Goal: Task Accomplishment & Management: Manage account settings

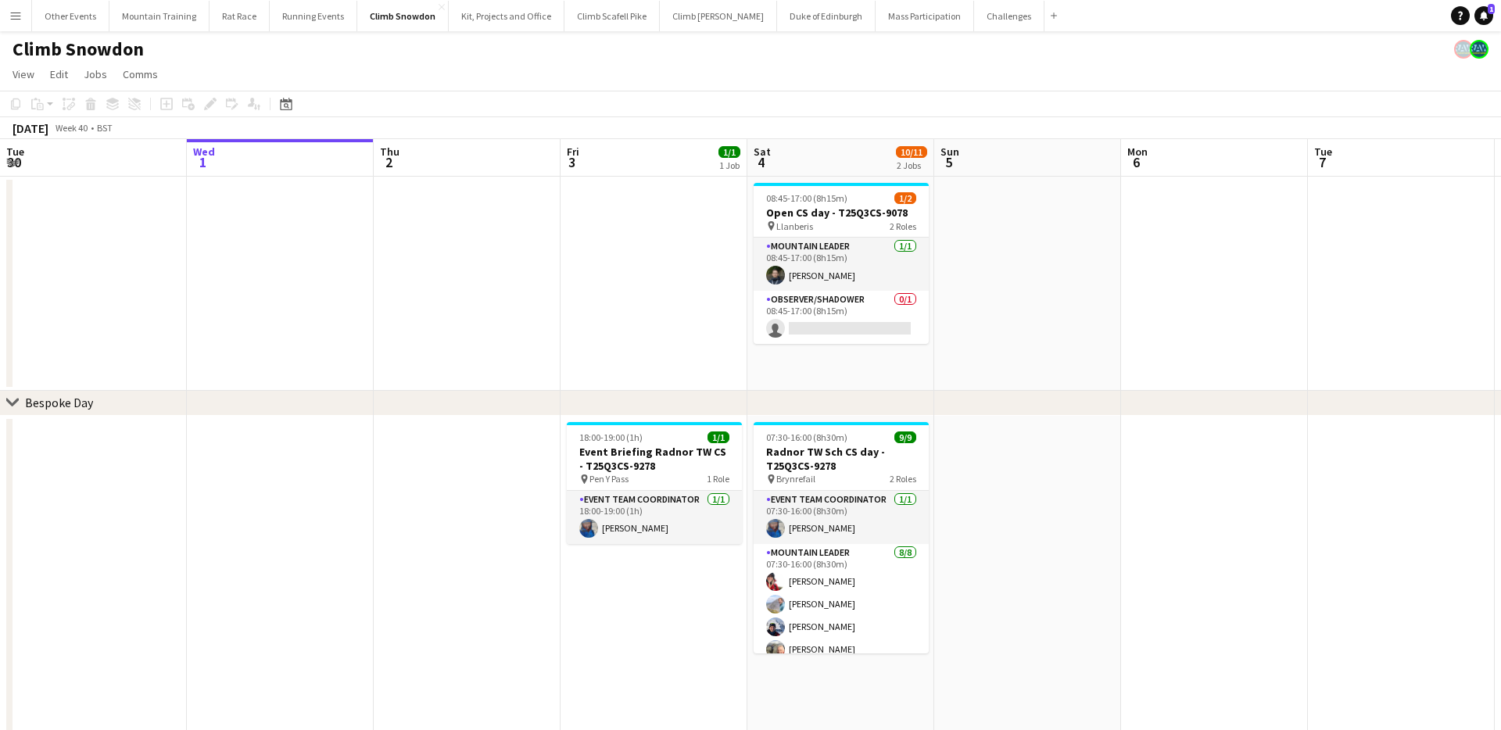
click at [20, 14] on app-icon "Menu" at bounding box center [15, 15] width 13 height 13
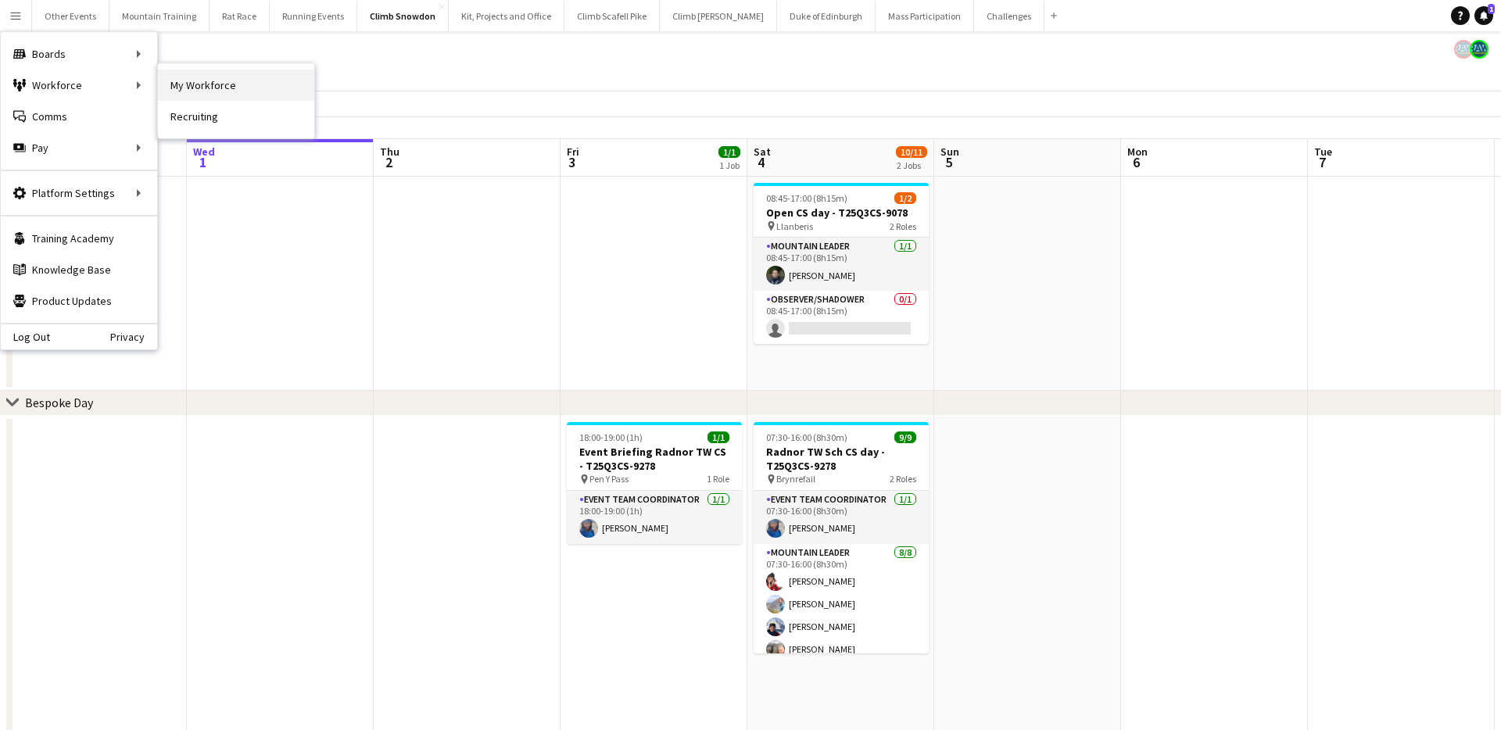
click at [186, 81] on link "My Workforce" at bounding box center [236, 85] width 156 height 31
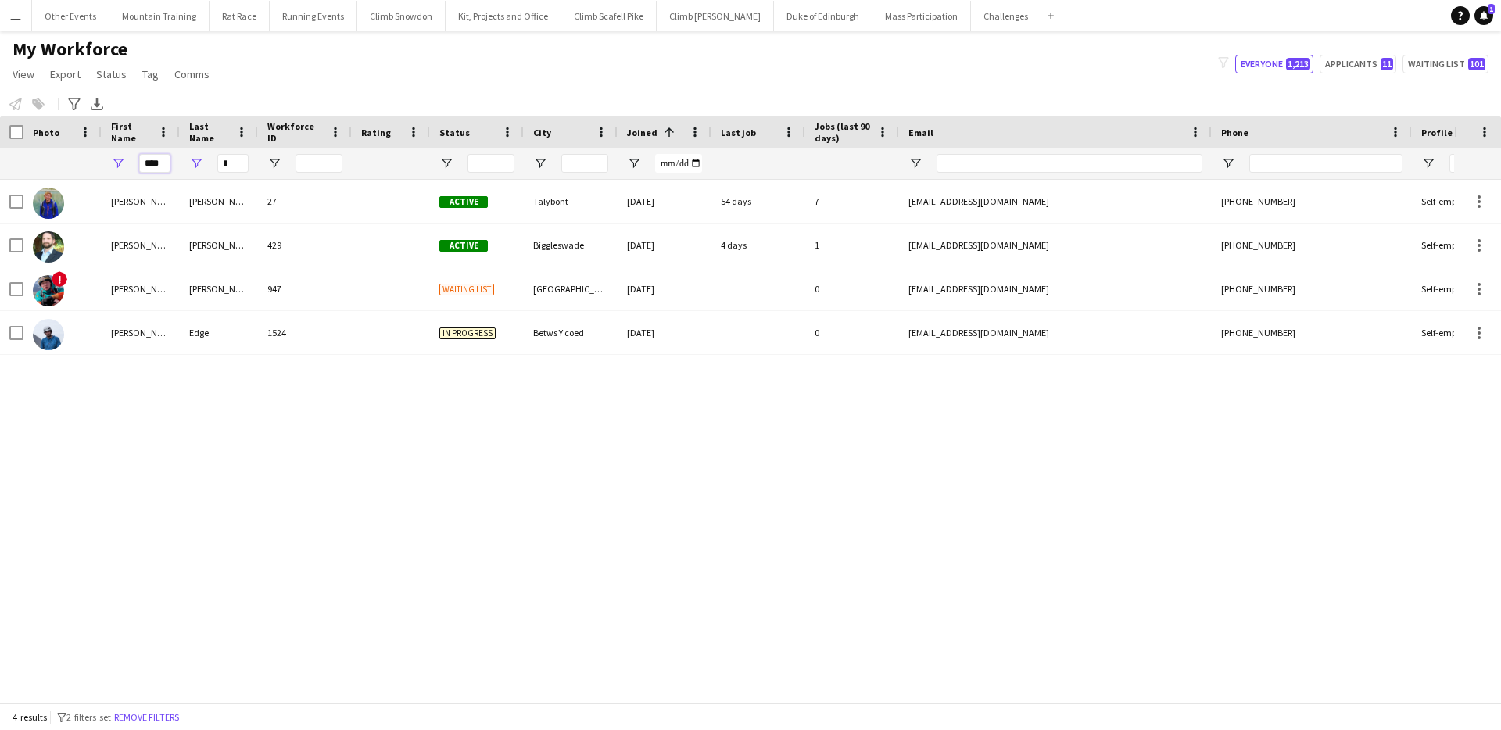
click at [153, 161] on input "****" at bounding box center [154, 163] width 31 height 19
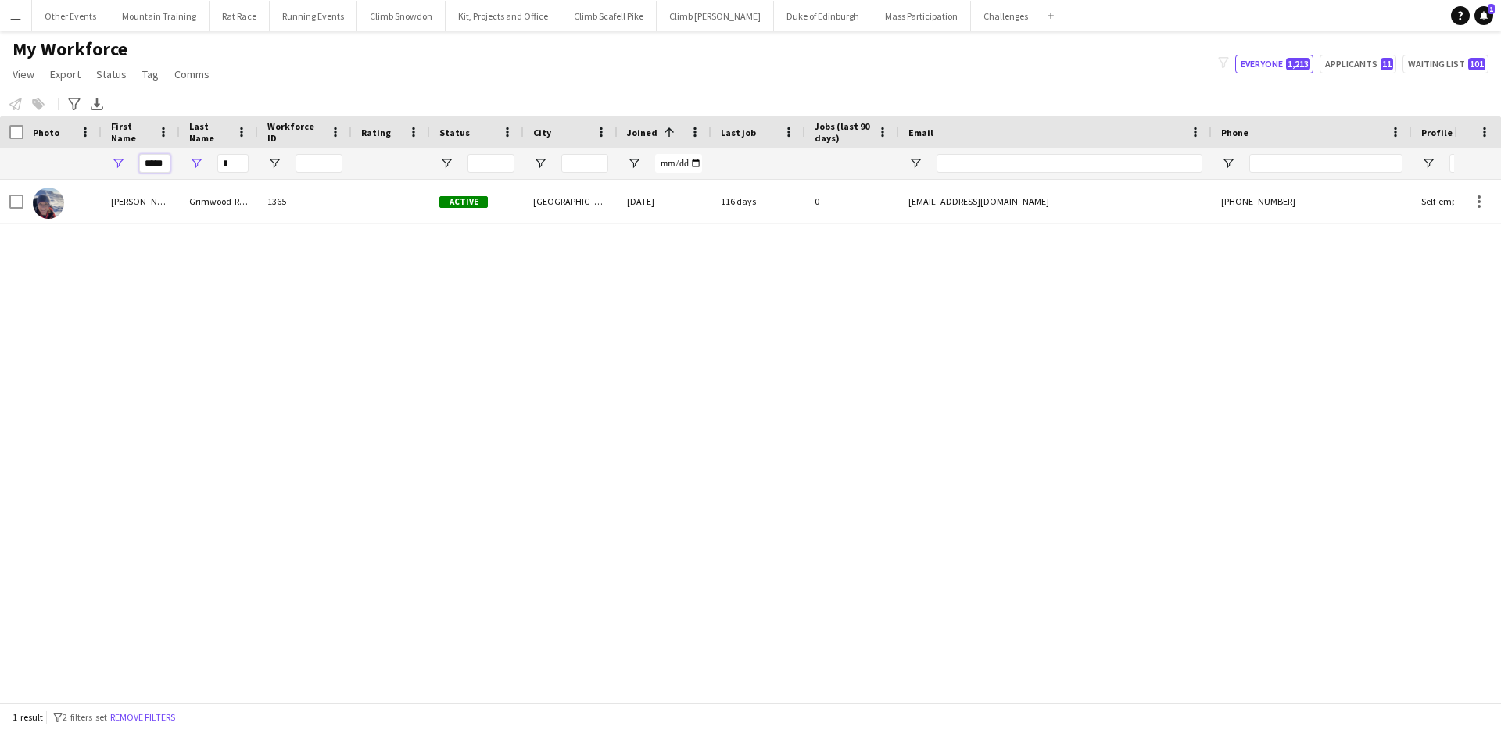
type input "*****"
click at [232, 166] on input "*" at bounding box center [232, 163] width 31 height 19
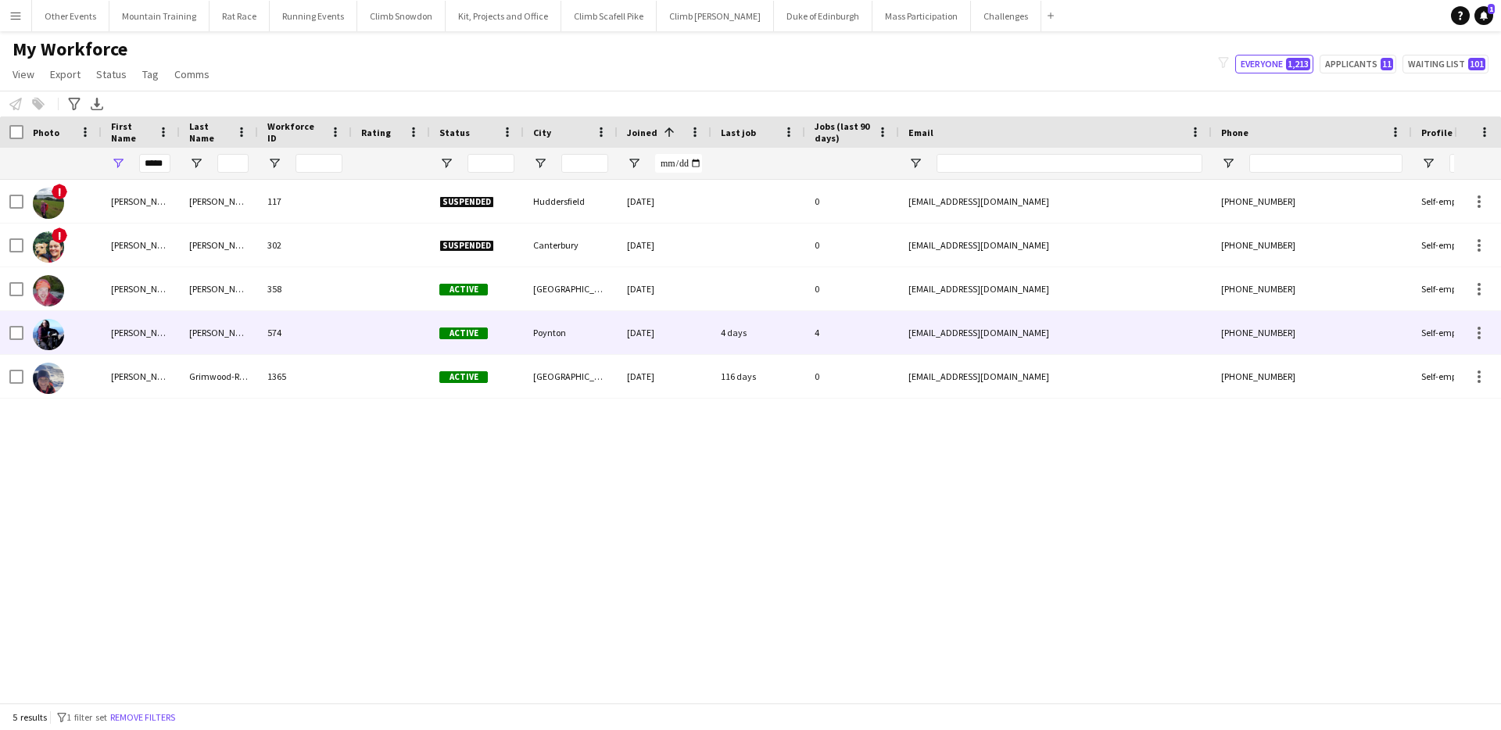
click at [227, 327] on div "[PERSON_NAME]" at bounding box center [219, 332] width 78 height 43
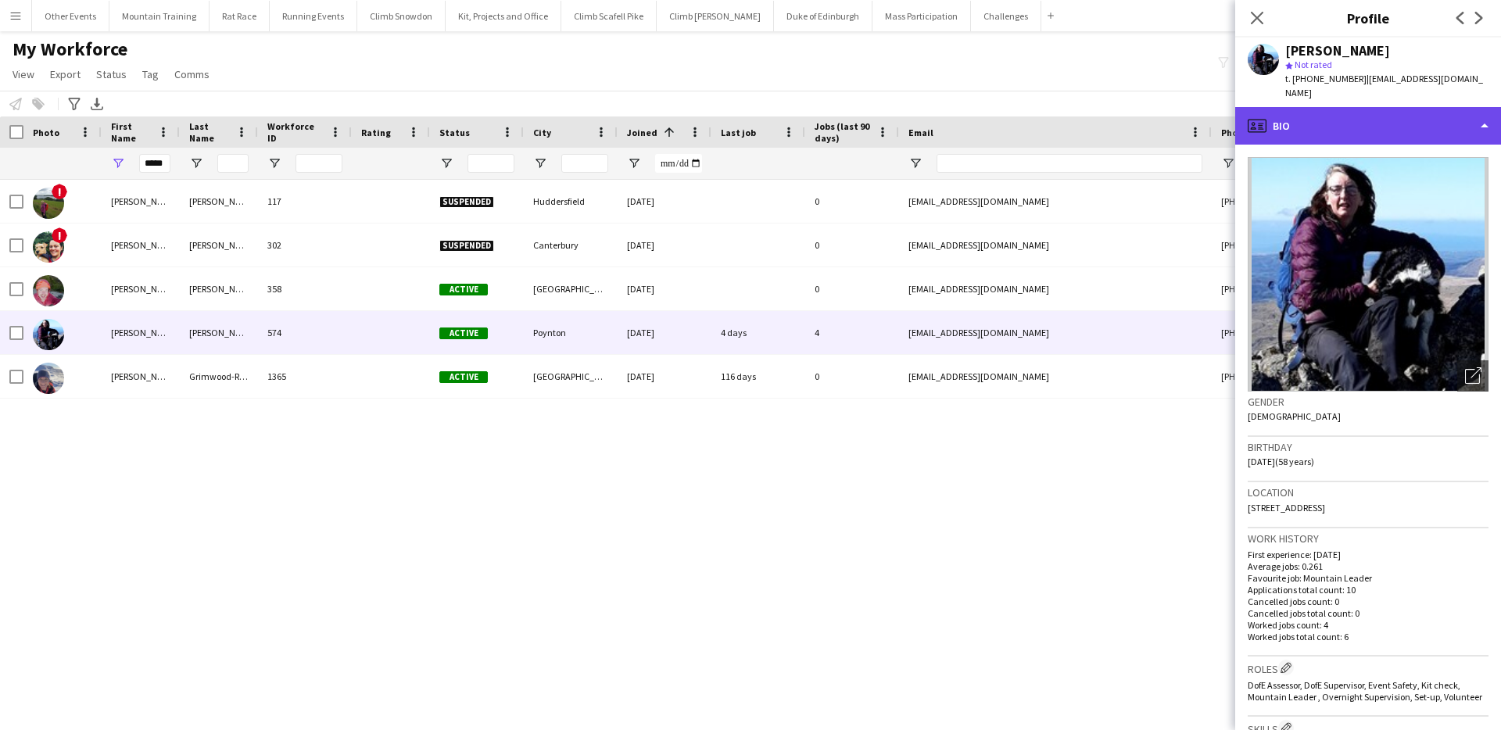
click at [1421, 121] on div "profile Bio" at bounding box center [1368, 126] width 266 height 38
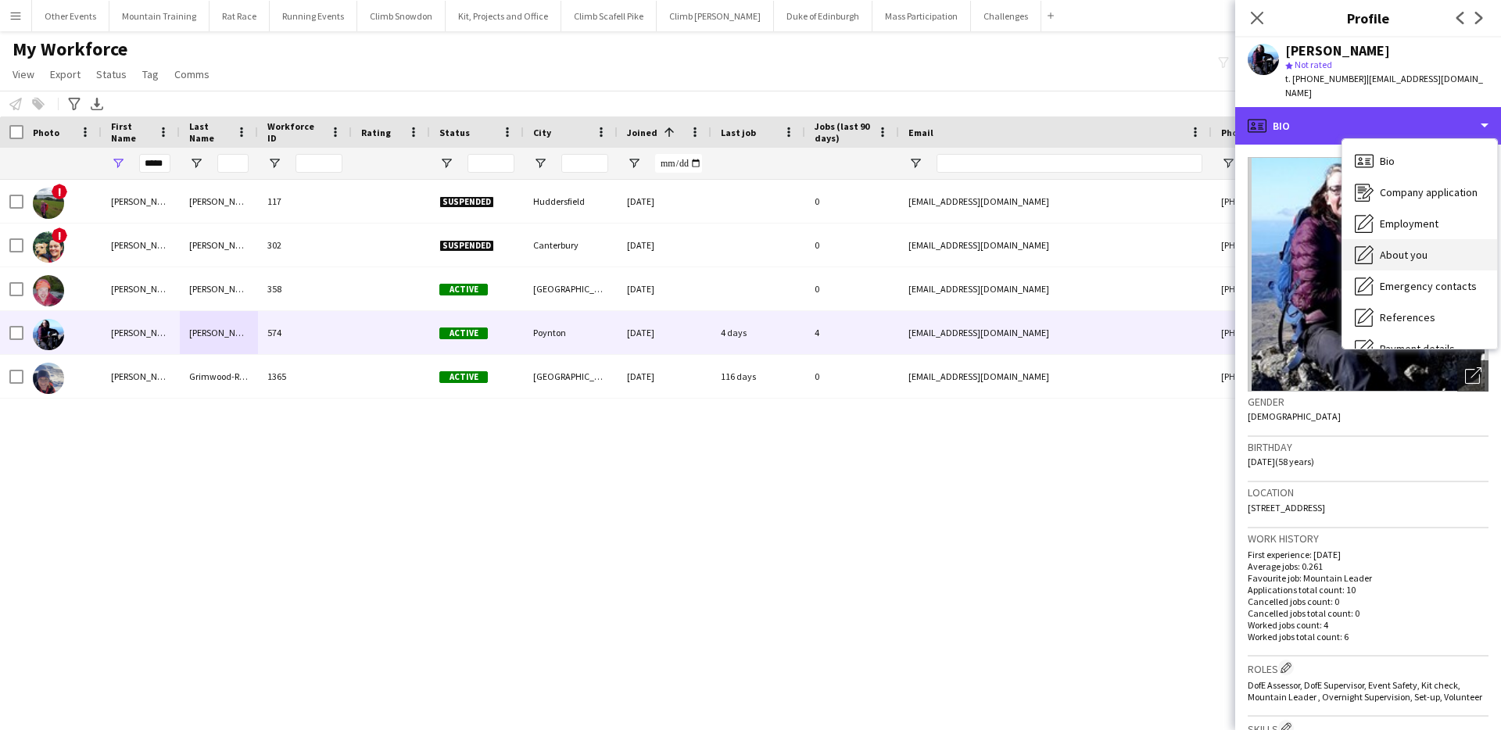
scroll to position [178, 0]
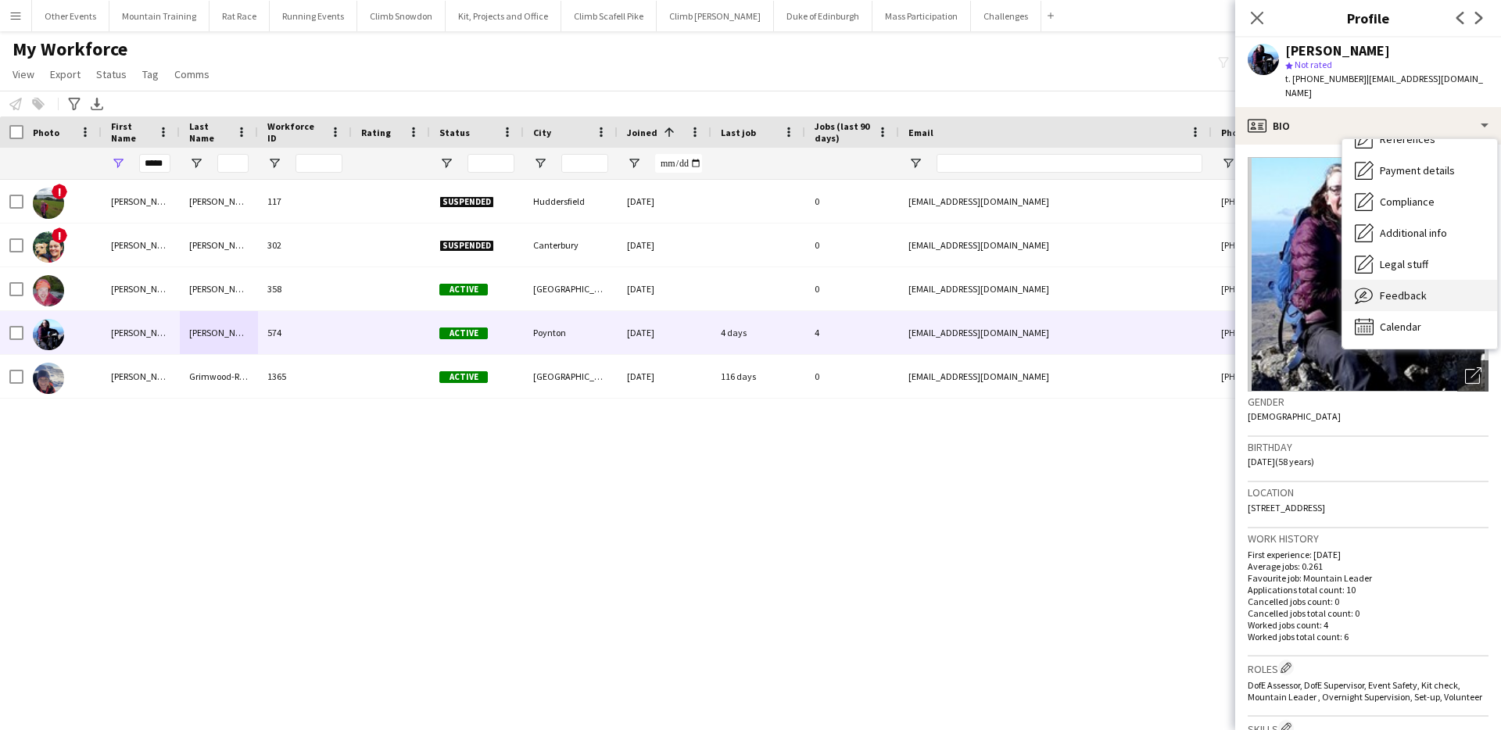
click at [1418, 288] on span "Feedback" at bounding box center [1403, 295] width 47 height 14
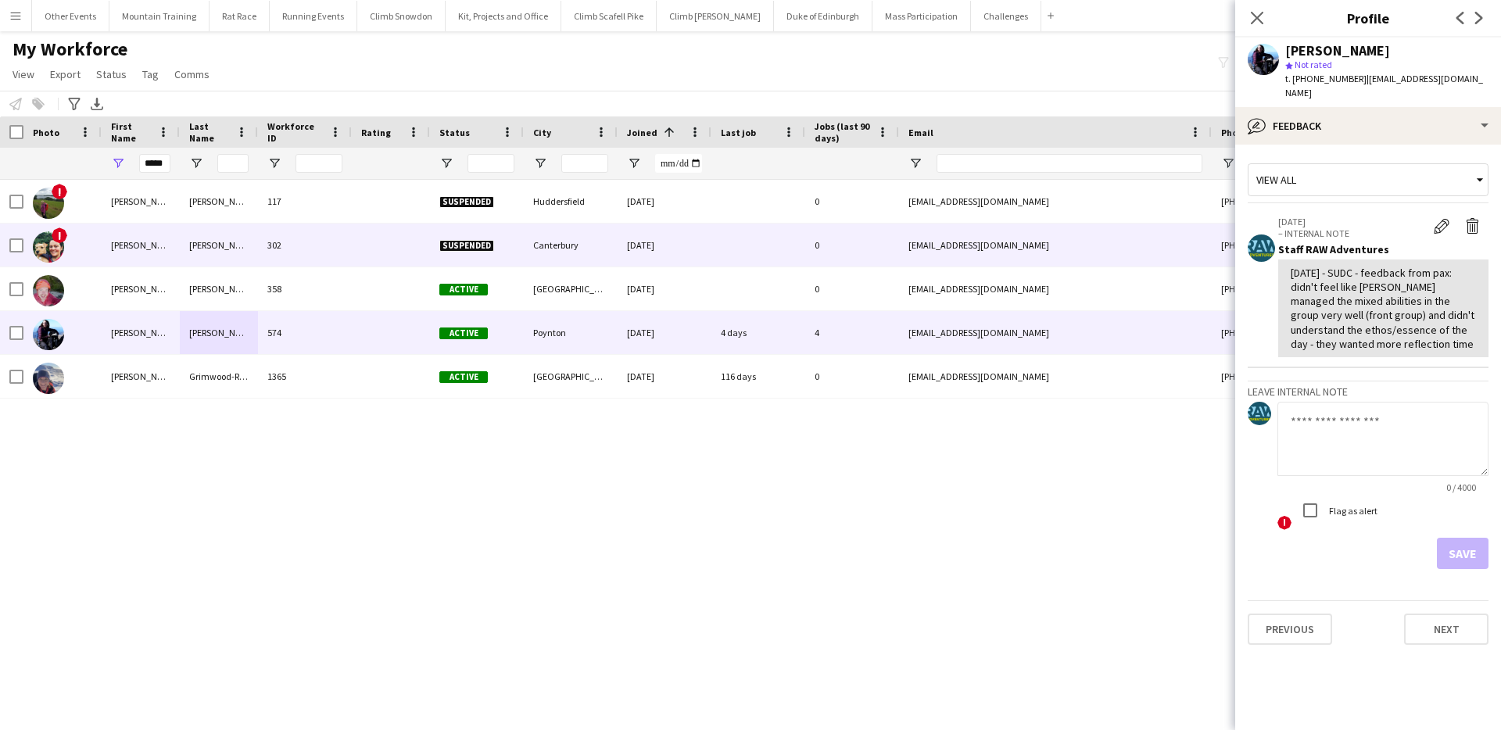
click at [174, 247] on div "[PERSON_NAME]" at bounding box center [141, 245] width 78 height 43
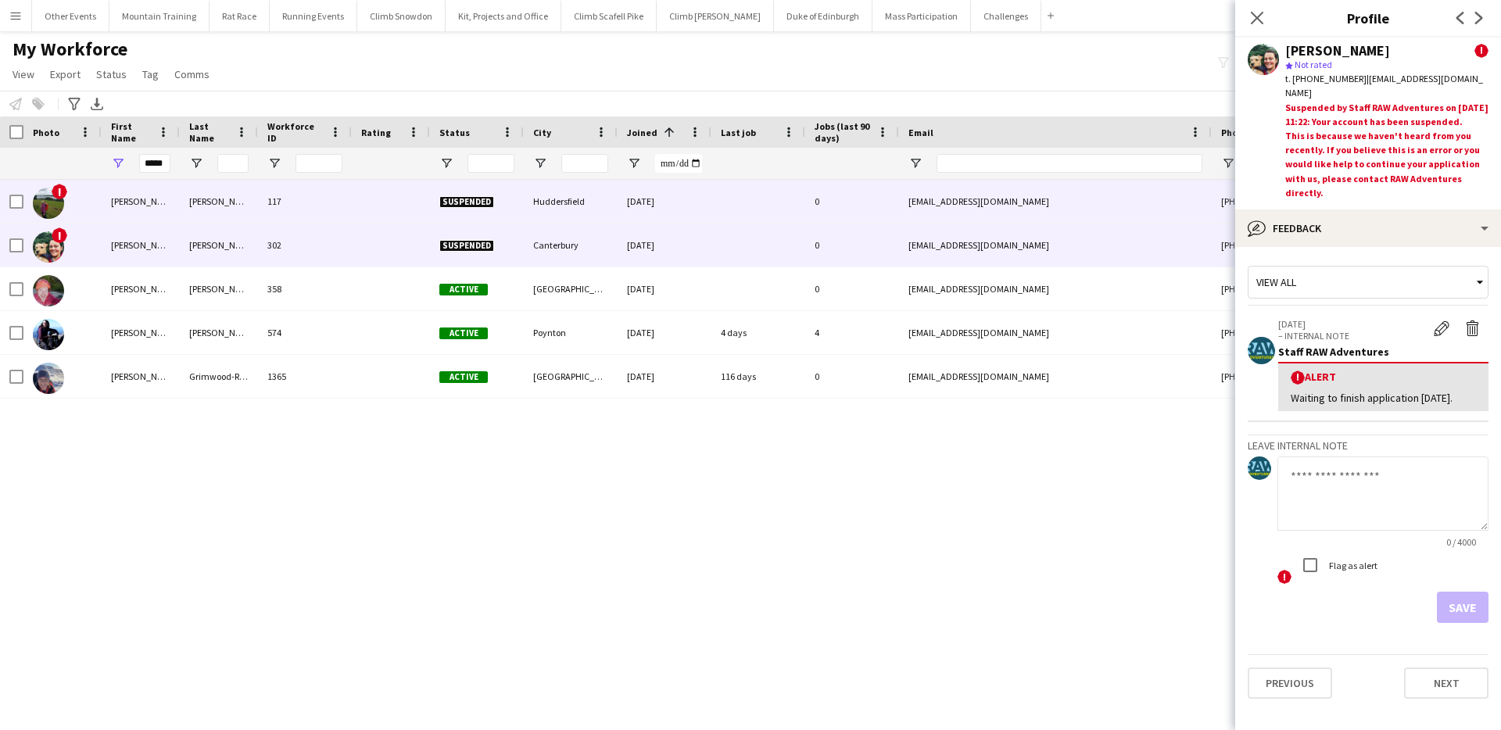
click at [185, 209] on div "[PERSON_NAME]" at bounding box center [219, 201] width 78 height 43
